Goal: Use online tool/utility

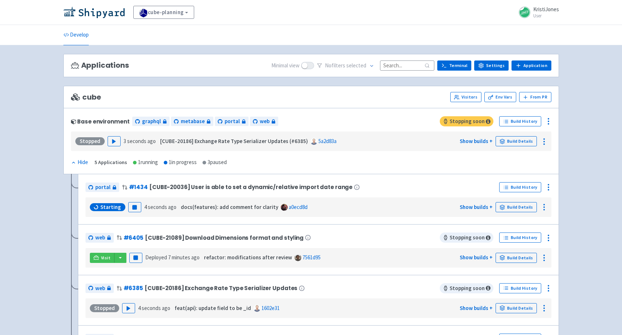
scroll to position [44, 0]
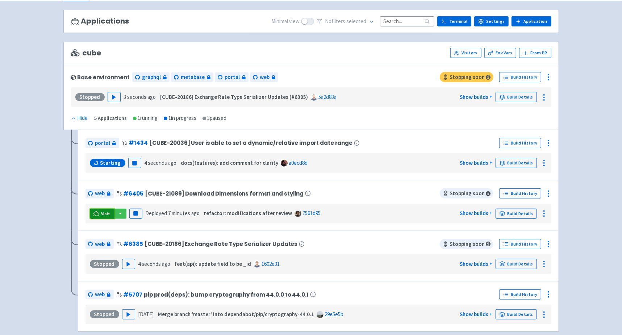
click at [106, 213] on span "Visit" at bounding box center [105, 214] width 9 height 6
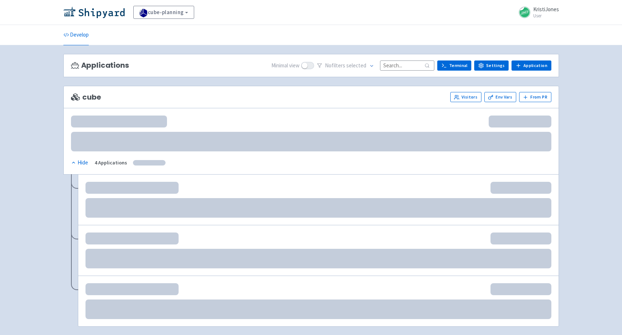
scroll to position [44, 0]
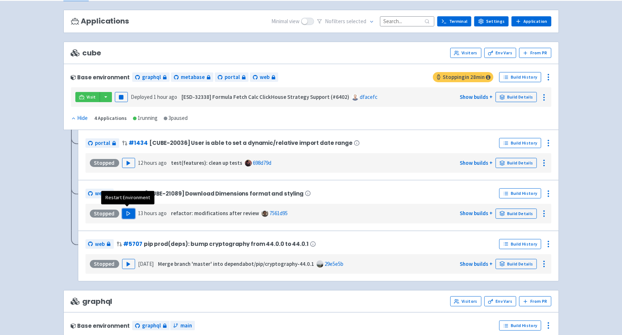
click at [122, 210] on button "Play" at bounding box center [128, 214] width 13 height 10
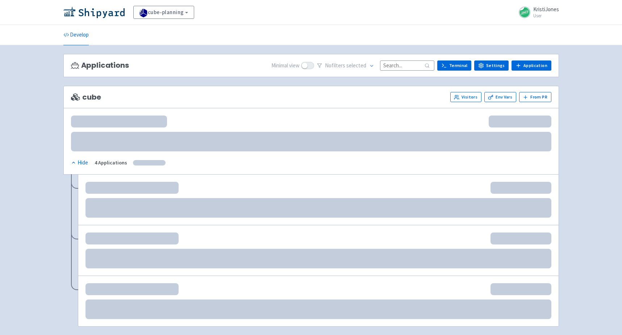
scroll to position [44, 0]
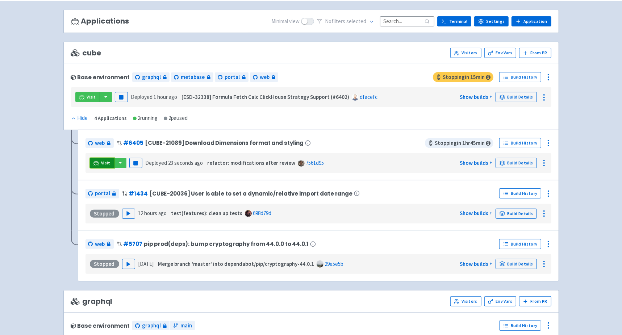
click at [98, 162] on icon at bounding box center [95, 162] width 5 height 5
